Goal: Transaction & Acquisition: Download file/media

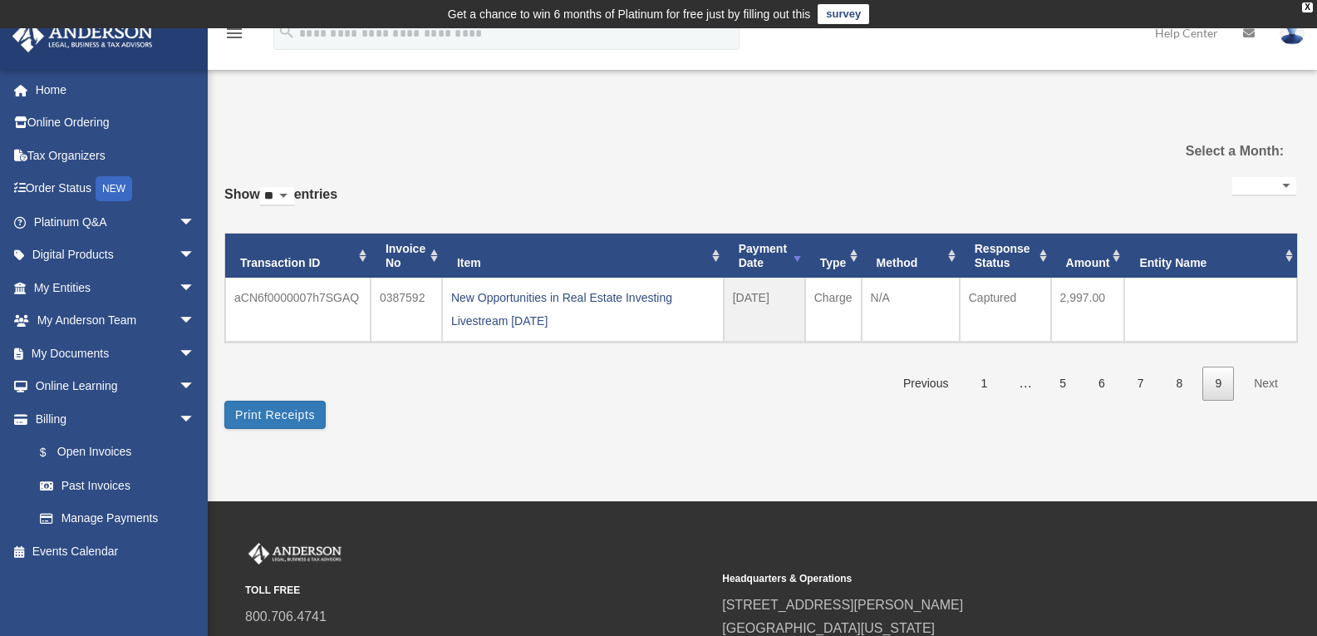
select select
click at [56, 350] on link "My Documents arrow_drop_down" at bounding box center [116, 352] width 209 height 33
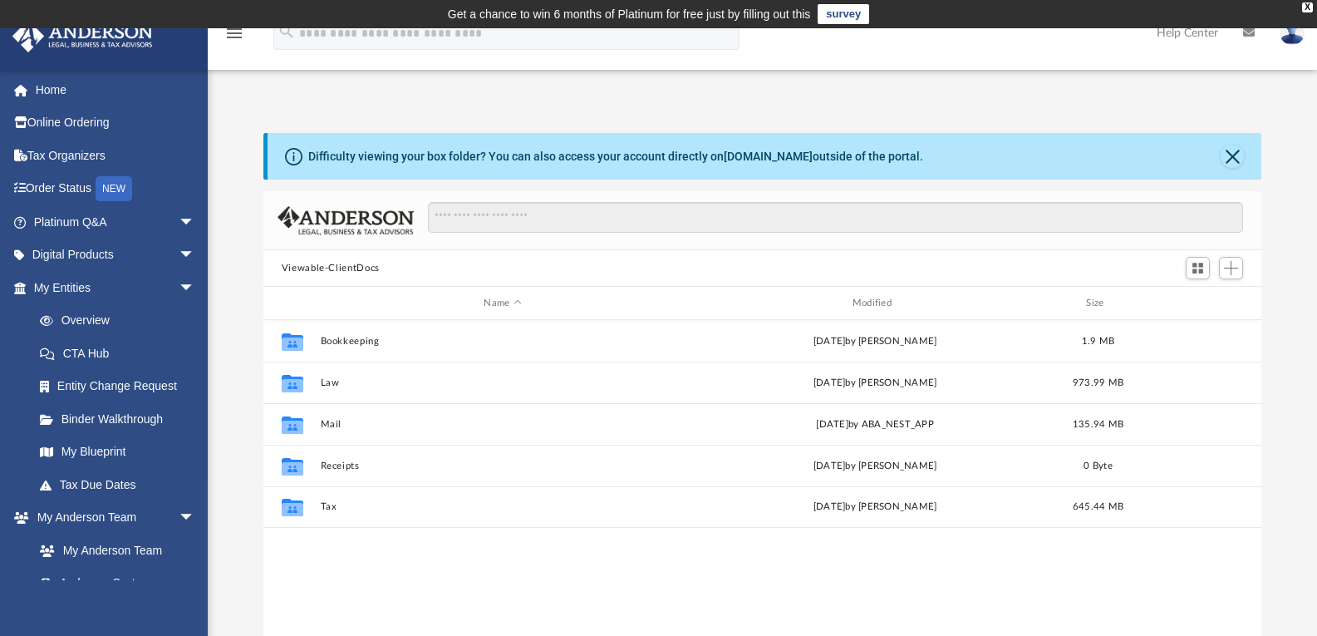
scroll to position [366, 985]
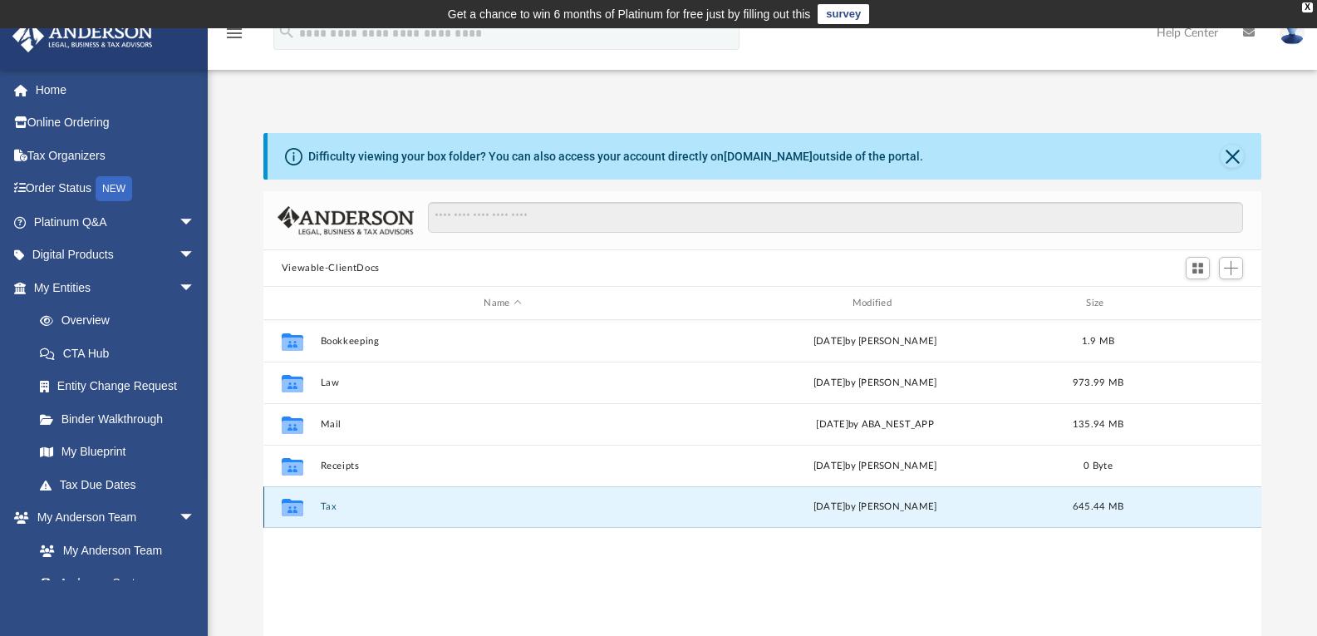
click at [331, 501] on button "Tax" at bounding box center [502, 506] width 365 height 11
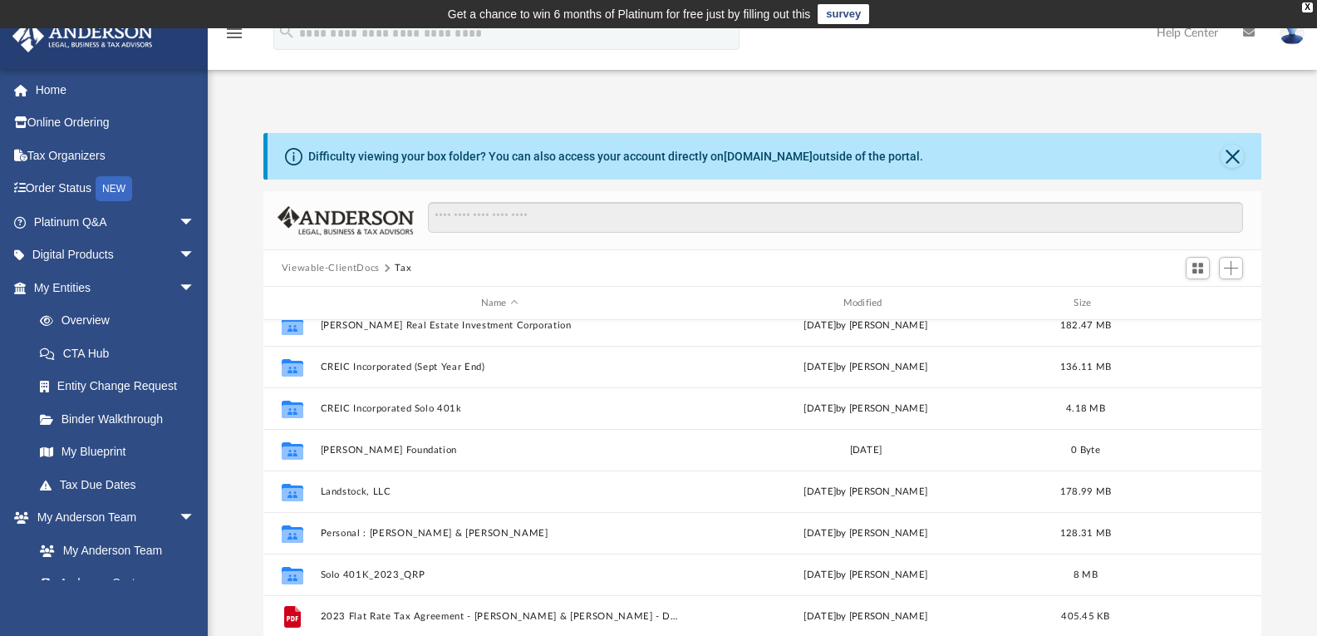
scroll to position [71, 0]
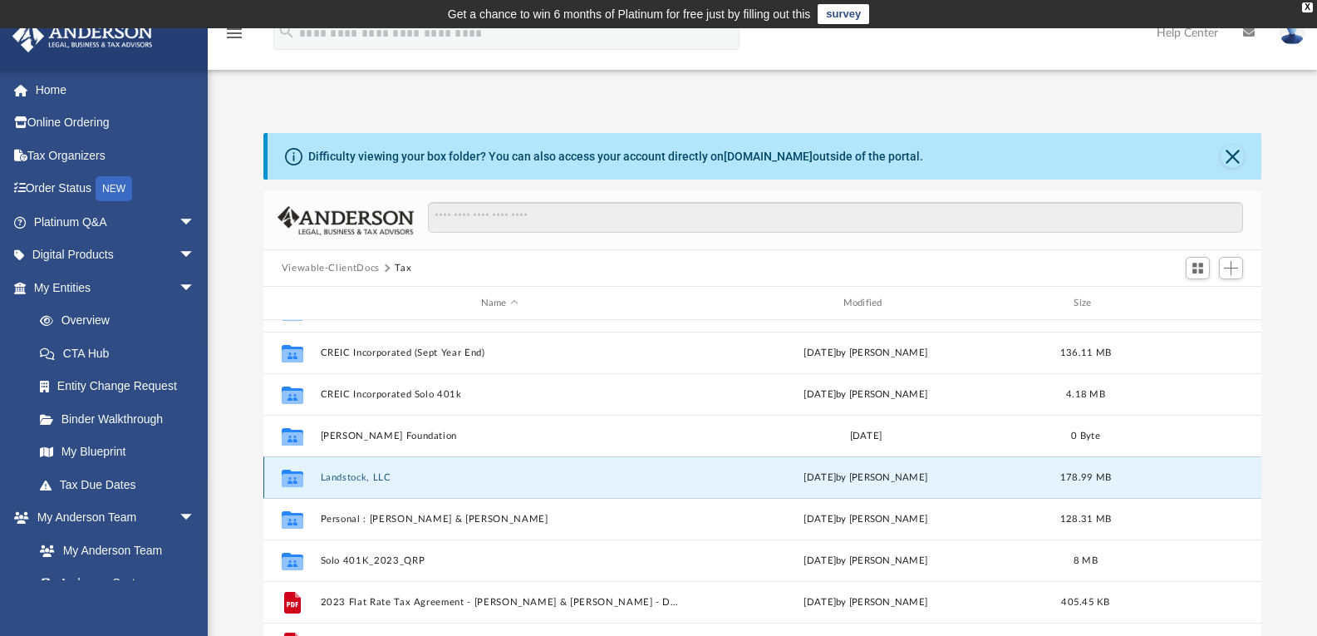
click at [345, 483] on button "Landstock, LLC" at bounding box center [499, 477] width 359 height 11
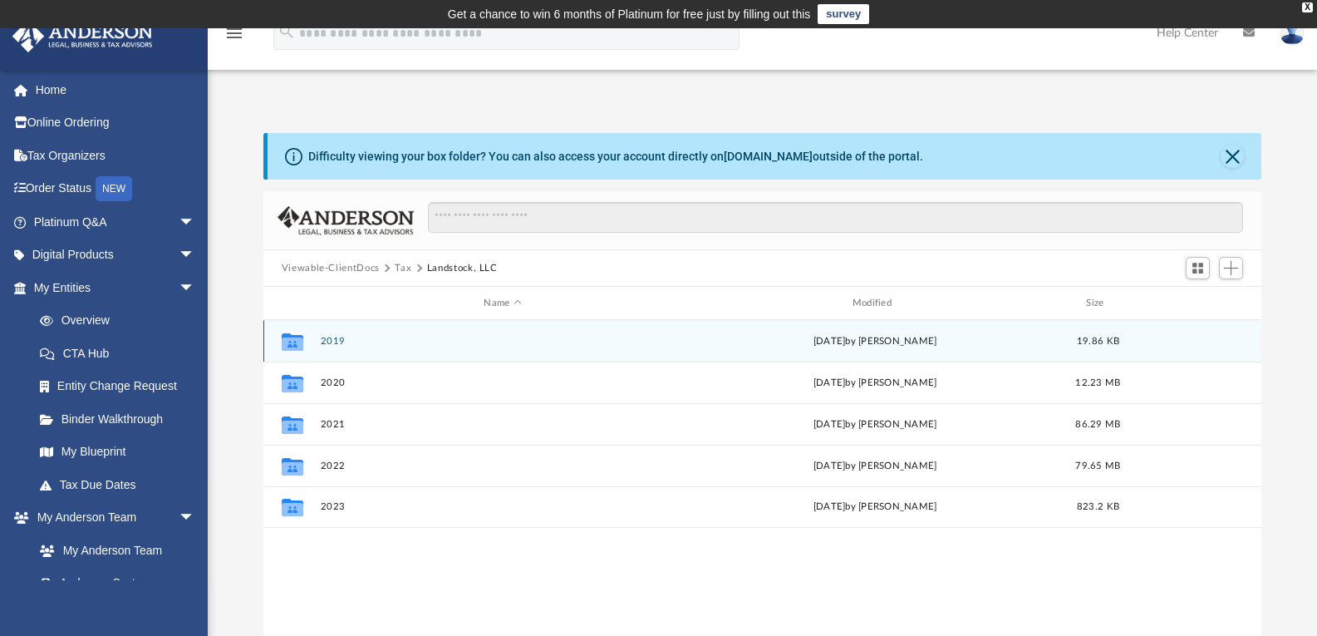
scroll to position [0, 0]
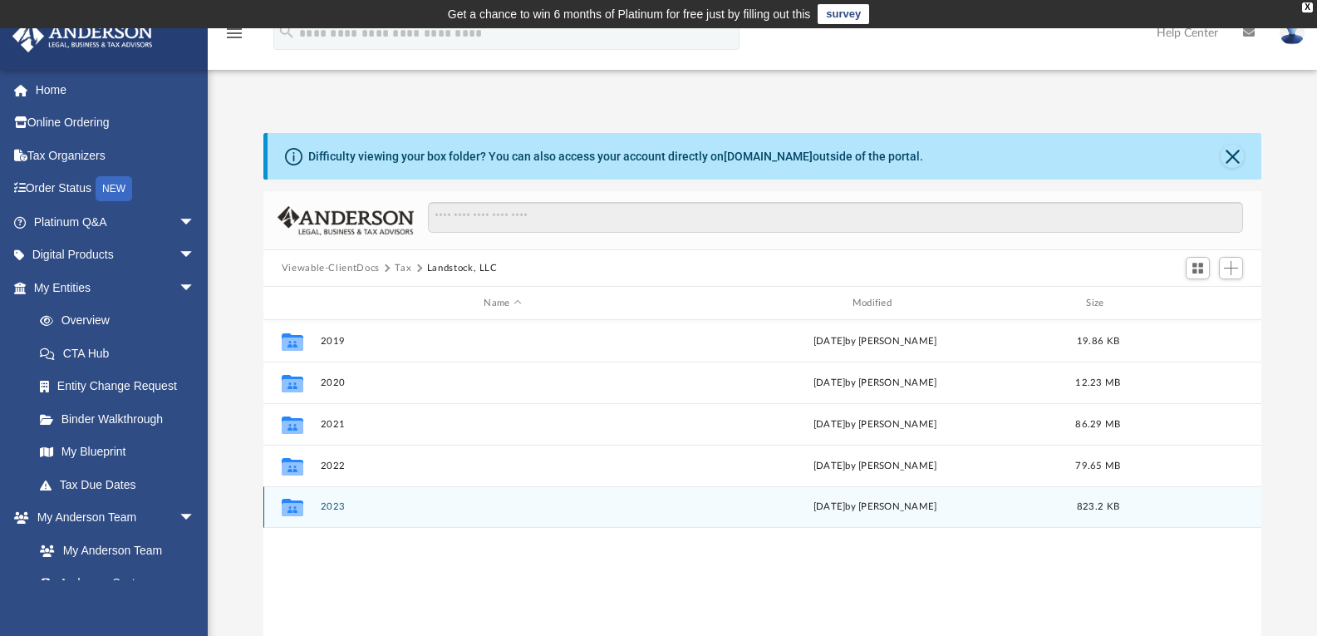
click at [342, 511] on button "2023" at bounding box center [502, 506] width 365 height 11
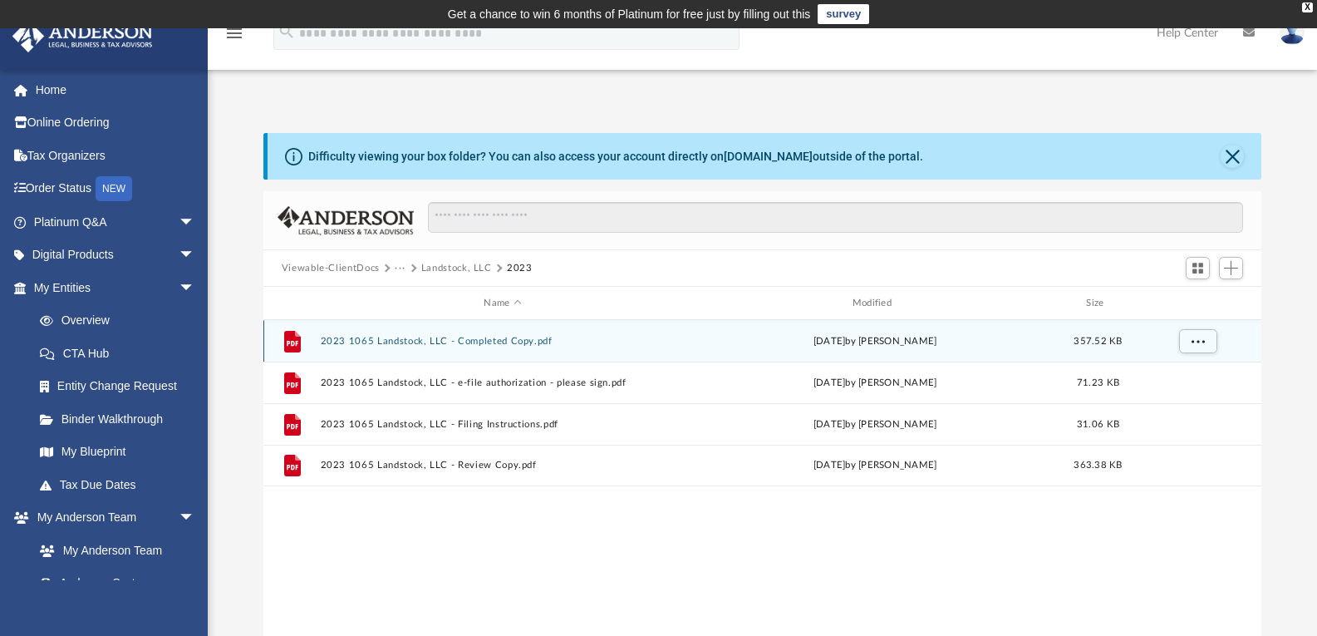
click at [385, 341] on button "2023 1065 Landstock, LLC - Completed Copy.pdf" at bounding box center [502, 341] width 365 height 11
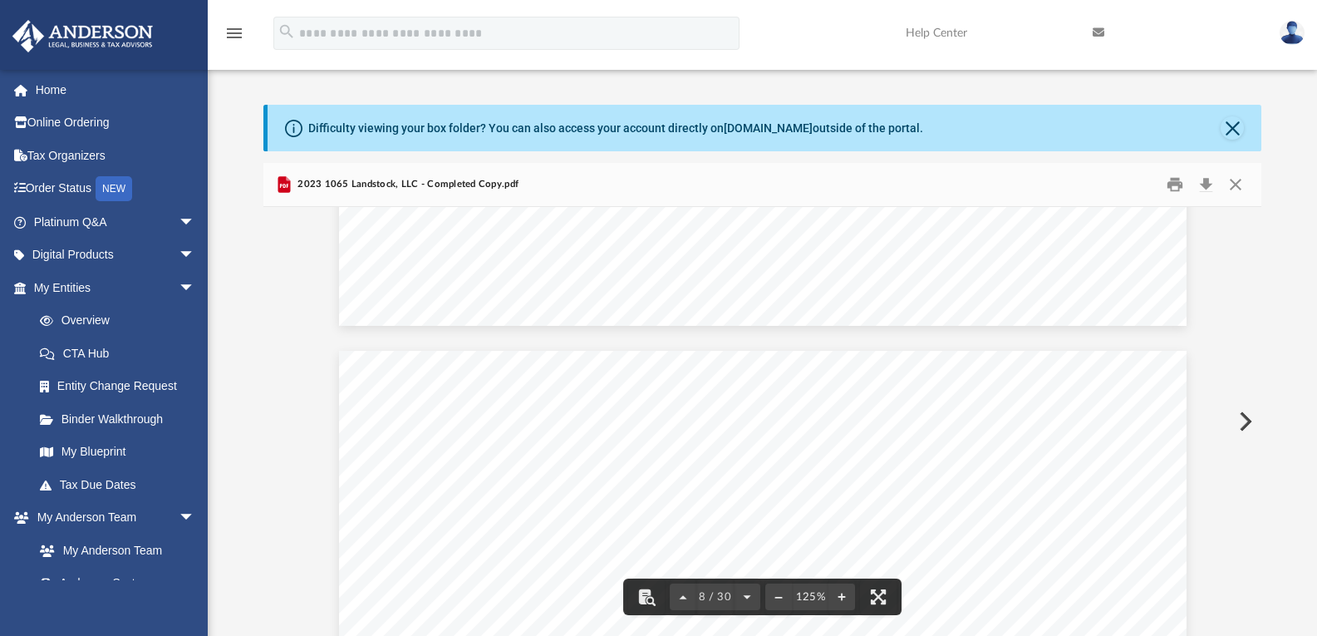
scroll to position [8224, 0]
click at [1206, 185] on button "Download" at bounding box center [1205, 185] width 30 height 26
click at [1234, 129] on button "Close" at bounding box center [1231, 127] width 23 height 23
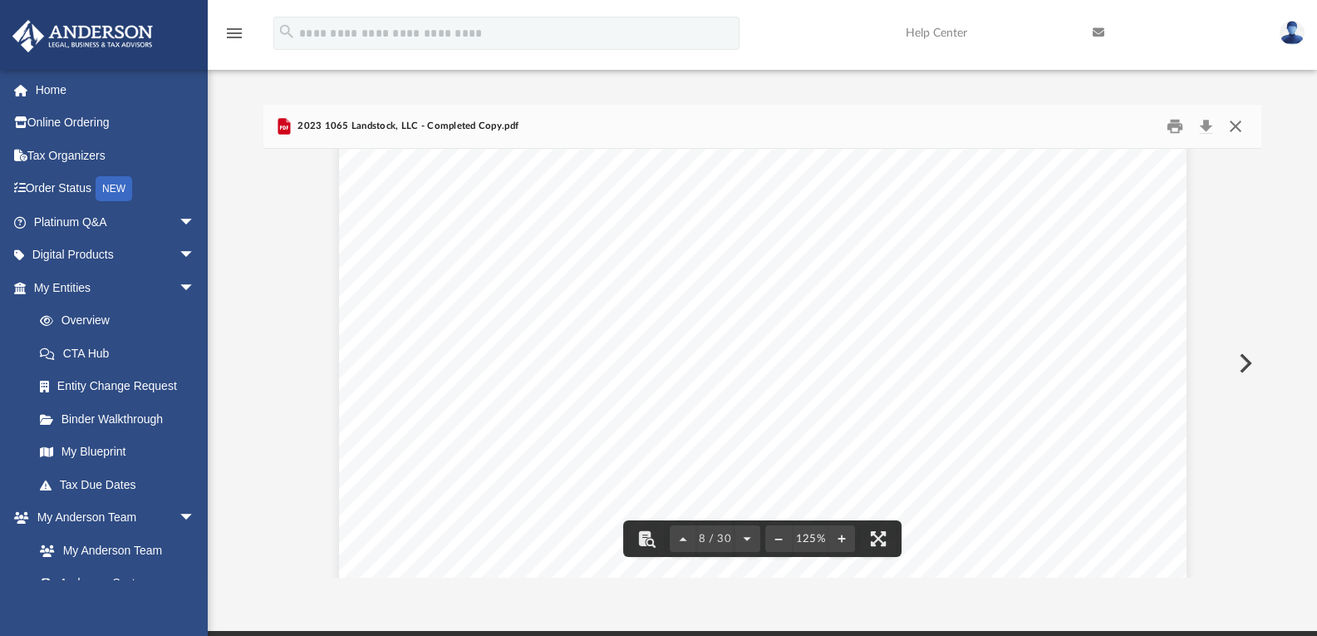
click at [1236, 123] on button "Close" at bounding box center [1235, 127] width 30 height 26
